Goal: Task Accomplishment & Management: Complete application form

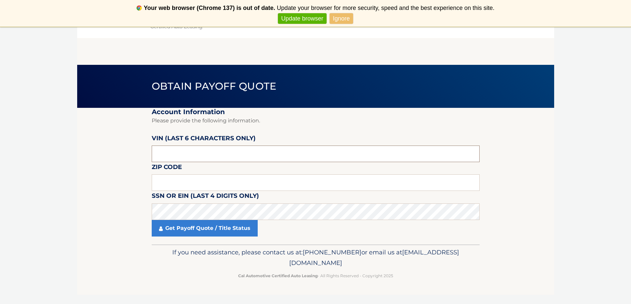
click at [193, 160] on input "text" at bounding box center [316, 154] width 328 height 17
drag, startPoint x: 193, startPoint y: 160, endPoint x: 142, endPoint y: 157, distance: 51.1
click at [142, 157] on section "Account Information Please provide the following information. VIN (last 6 chara…" at bounding box center [315, 176] width 477 height 137
paste input "3C4NJD"
type input "3C4NJD"
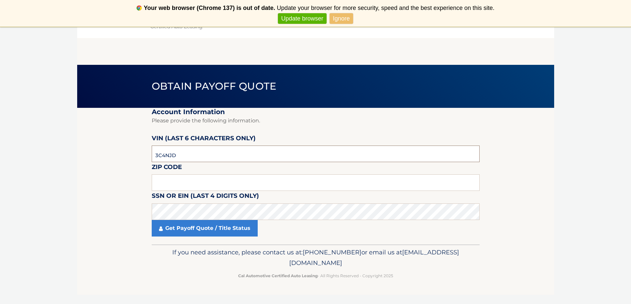
drag, startPoint x: 163, startPoint y: 156, endPoint x: 145, endPoint y: 159, distance: 17.5
click at [145, 159] on section "Account Information Please provide the following information. VIN (last 6 chara…" at bounding box center [315, 176] width 477 height 137
paste input "NT1520"
drag, startPoint x: 184, startPoint y: 157, endPoint x: 123, endPoint y: 158, distance: 61.0
click at [123, 158] on section "Account Information Please provide the following information. VIN (last 6 chara…" at bounding box center [315, 176] width 477 height 137
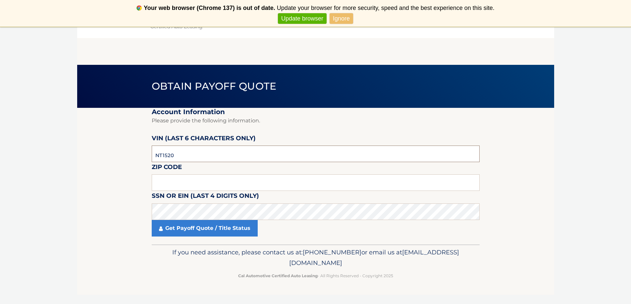
click at [162, 156] on input "NT1520" at bounding box center [316, 154] width 328 height 17
click at [195, 154] on input "1520**" at bounding box center [316, 154] width 328 height 17
type input "152065"
click at [180, 179] on input "text" at bounding box center [316, 183] width 328 height 17
click at [184, 185] on input "text" at bounding box center [316, 183] width 328 height 17
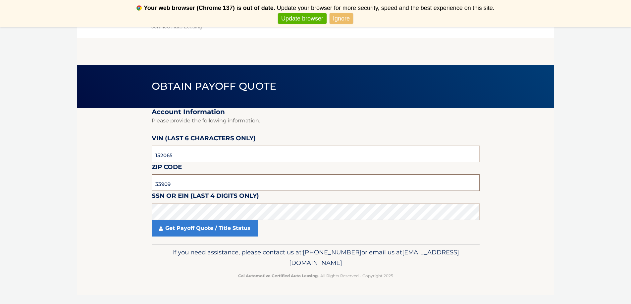
type input "33909"
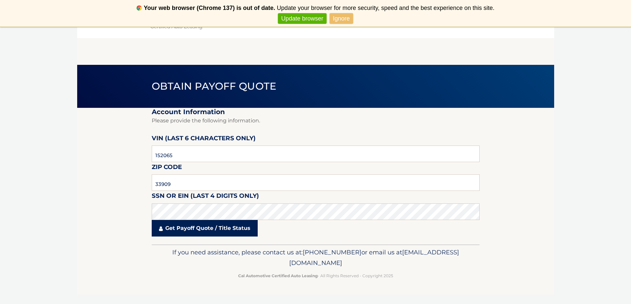
click at [169, 230] on link "Get Payoff Quote / Title Status" at bounding box center [205, 228] width 106 height 17
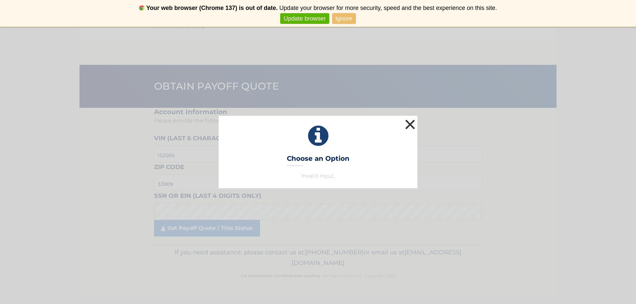
click at [409, 122] on button "×" at bounding box center [409, 124] width 13 height 13
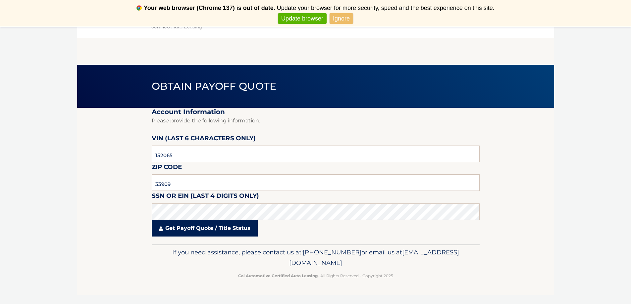
click at [187, 230] on link "Get Payoff Quote / Title Status" at bounding box center [205, 228] width 106 height 17
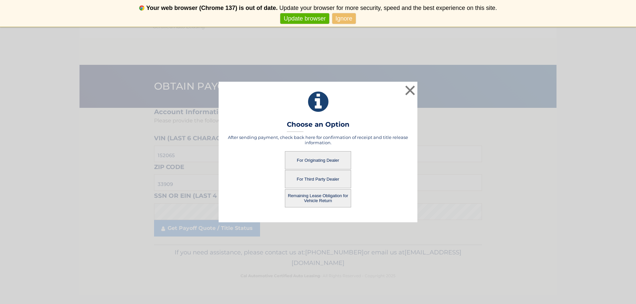
click at [313, 161] on button "For Originating Dealer" at bounding box center [318, 160] width 66 height 18
click at [319, 160] on button "For Originating Dealer" at bounding box center [318, 160] width 66 height 18
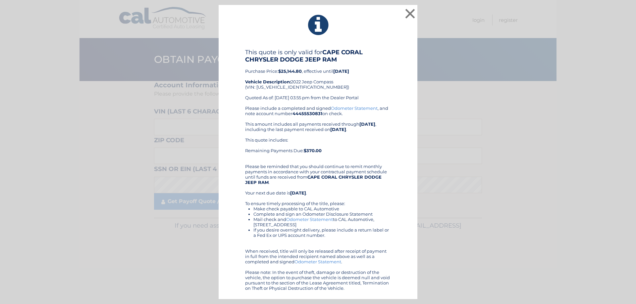
click at [355, 109] on link "Odometer Statement" at bounding box center [354, 108] width 47 height 5
click at [50, 144] on div "× This quote is only valid for CAPE CORAL CHRYSLER DODGE JEEP RAM Purchase Pric…" at bounding box center [318, 152] width 631 height 295
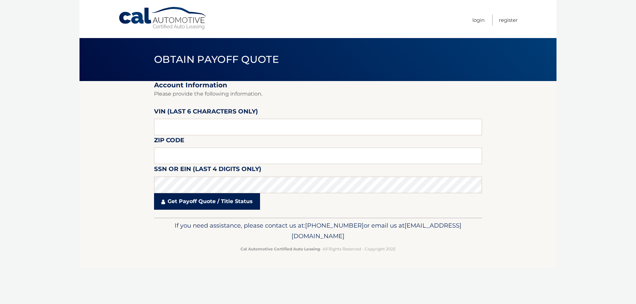
click at [178, 203] on link "Get Payoff Quote / Title Status" at bounding box center [207, 201] width 106 height 17
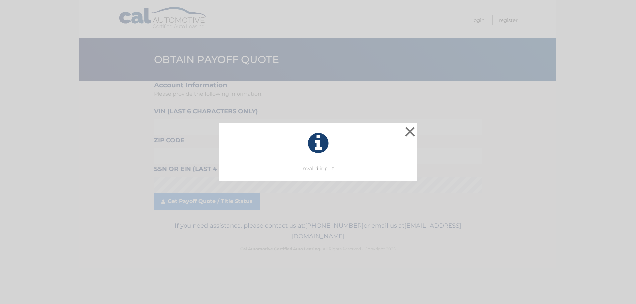
click at [185, 106] on div "× Invalid input. This is what you see on secong view Loading..." at bounding box center [318, 152] width 636 height 304
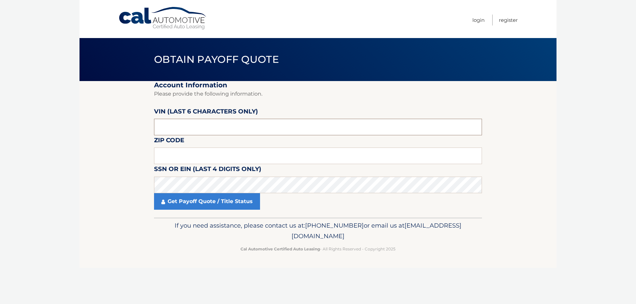
click at [182, 130] on input "text" at bounding box center [318, 127] width 328 height 17
click at [175, 157] on input "text" at bounding box center [318, 156] width 328 height 17
type input "33909"
click at [168, 125] on input "text" at bounding box center [318, 127] width 328 height 17
click at [169, 123] on input "text" at bounding box center [318, 127] width 328 height 17
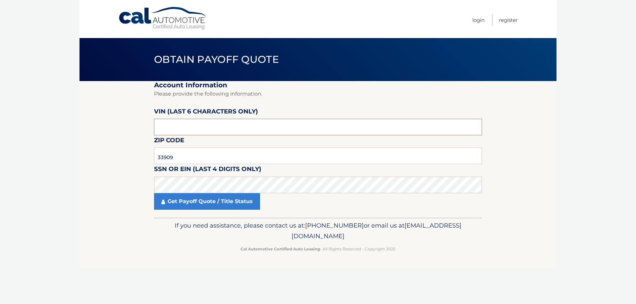
paste input "52065*"
click at [181, 201] on link "Get Payoff Quote / Title Status" at bounding box center [207, 201] width 106 height 17
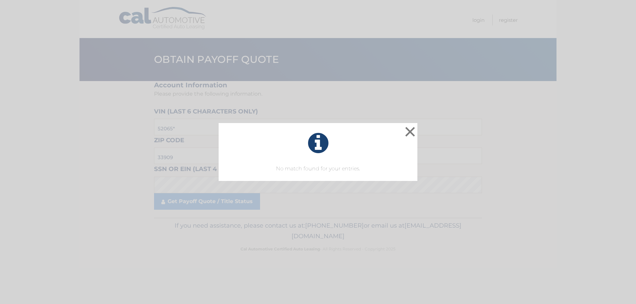
click at [178, 155] on div "× No match found for your entries. This is what you see on secong view" at bounding box center [318, 152] width 631 height 58
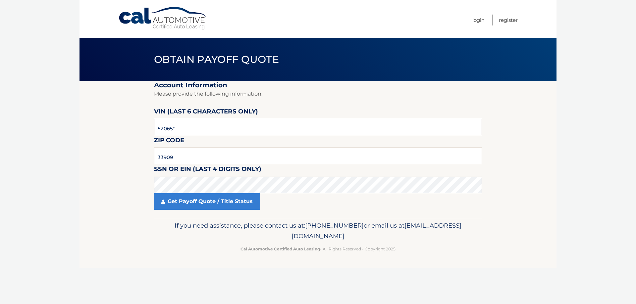
drag, startPoint x: 179, startPoint y: 129, endPoint x: 144, endPoint y: 132, distance: 35.5
click at [144, 132] on section "Account Information Please provide the following information. VIN (last 6 chara…" at bounding box center [317, 149] width 477 height 137
type input "152065"
click at [294, 109] on fieldset "Account Information Please provide the following information. VIN (last 6 chara…" at bounding box center [318, 149] width 328 height 137
click at [222, 201] on link "Get Payoff Quote / Title Status" at bounding box center [207, 201] width 106 height 17
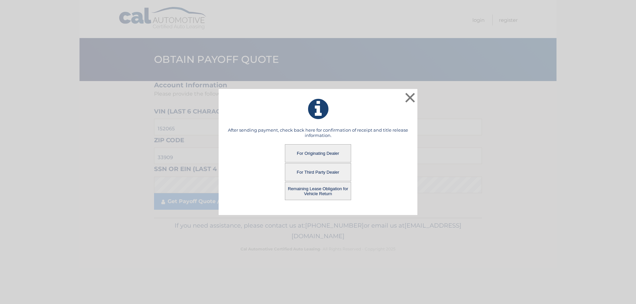
click at [328, 196] on button "Remaining Lease Obligation for Vehicle Return" at bounding box center [318, 191] width 66 height 18
click at [319, 194] on button "Remaining Lease Obligation for Vehicle Return" at bounding box center [318, 191] width 66 height 18
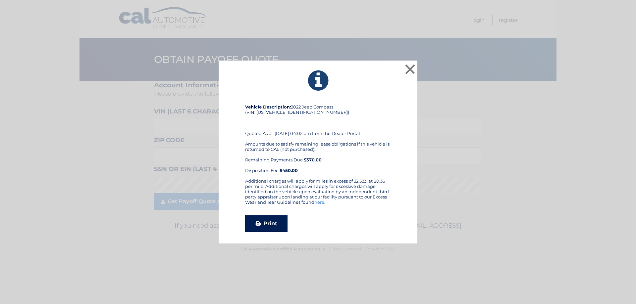
click at [267, 225] on link "Print" at bounding box center [266, 224] width 42 height 17
click at [409, 69] on button "×" at bounding box center [409, 69] width 13 height 13
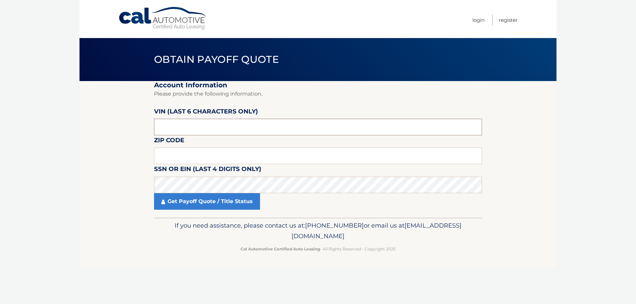
click at [191, 132] on input "text" at bounding box center [318, 127] width 328 height 17
type input "152065"
click at [176, 155] on input "text" at bounding box center [318, 156] width 328 height 17
type input "33909"
click at [182, 201] on link "Get Payoff Quote / Title Status" at bounding box center [207, 201] width 106 height 17
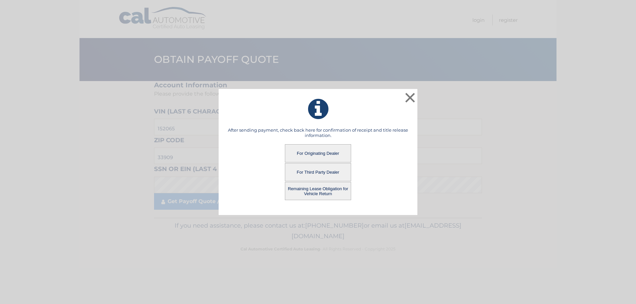
click at [322, 172] on button "For Third Party Dealer" at bounding box center [318, 172] width 66 height 18
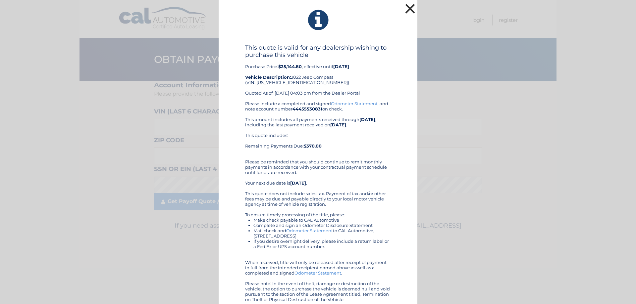
click at [407, 7] on button "×" at bounding box center [409, 8] width 13 height 13
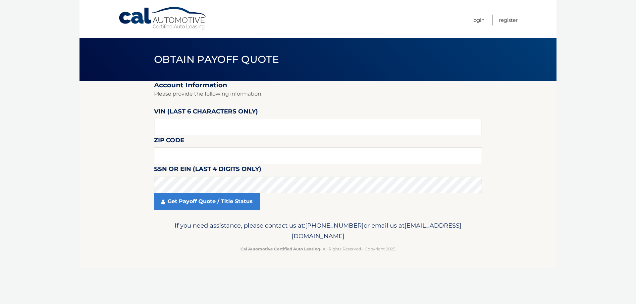
click at [170, 128] on input "text" at bounding box center [318, 127] width 328 height 17
type input "152065"
click button "For Originating Dealer" at bounding box center [0, 0] width 0 height 0
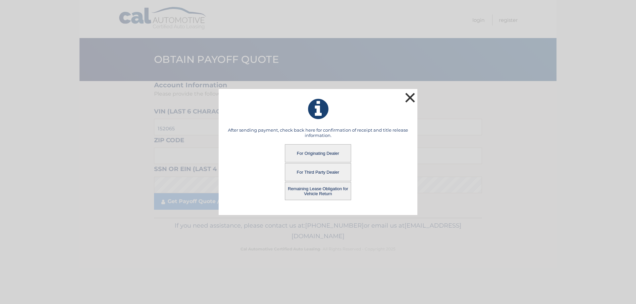
click at [410, 99] on button "×" at bounding box center [409, 97] width 13 height 13
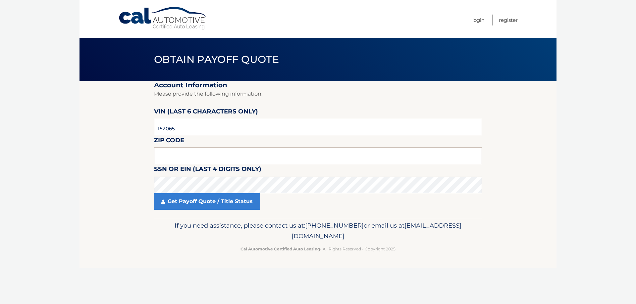
click at [180, 154] on input "text" at bounding box center [318, 156] width 328 height 17
type input "33909"
click button "For Originating Dealer" at bounding box center [0, 0] width 0 height 0
click at [192, 206] on link "Get Payoff Quote / Title Status" at bounding box center [207, 201] width 106 height 17
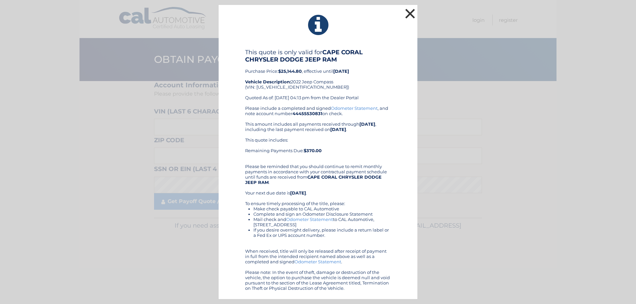
click at [412, 12] on button "×" at bounding box center [409, 13] width 13 height 13
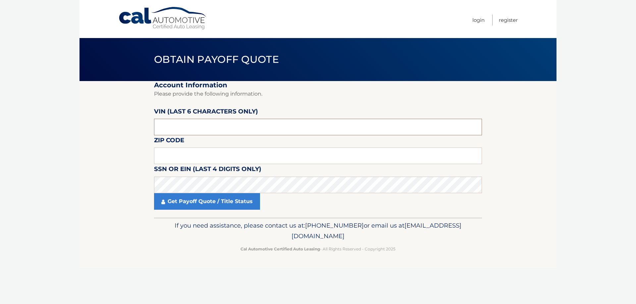
click at [184, 127] on input "text" at bounding box center [318, 127] width 328 height 17
type input "152065"
click at [183, 154] on input "text" at bounding box center [318, 156] width 328 height 17
type input "33909"
click at [195, 204] on link "Get Payoff Quote / Title Status" at bounding box center [207, 201] width 106 height 17
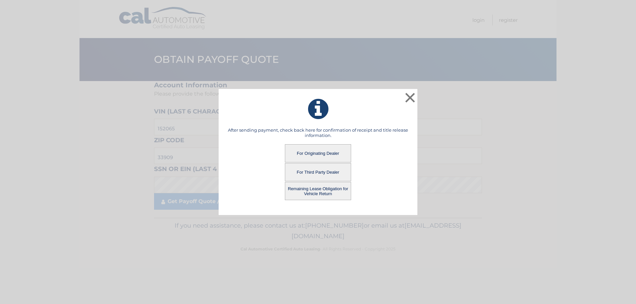
click at [315, 193] on button "Remaining Lease Obligation for Vehicle Return" at bounding box center [318, 191] width 66 height 18
click at [312, 192] on button "Remaining Lease Obligation for Vehicle Return" at bounding box center [318, 191] width 66 height 18
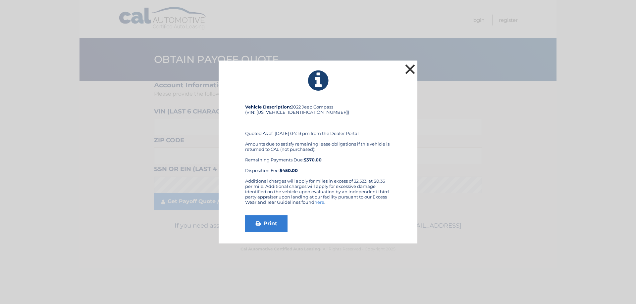
click at [412, 69] on button "×" at bounding box center [409, 69] width 13 height 13
